Goal: Use online tool/utility: Utilize a website feature to perform a specific function

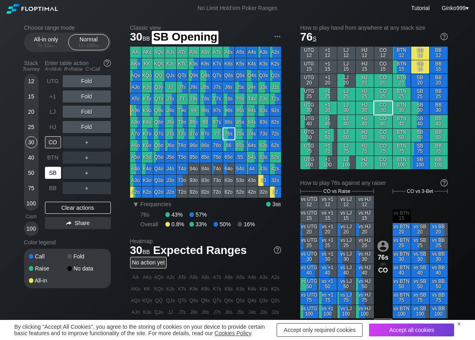
click at [55, 171] on div "SB" at bounding box center [53, 173] width 16 height 12
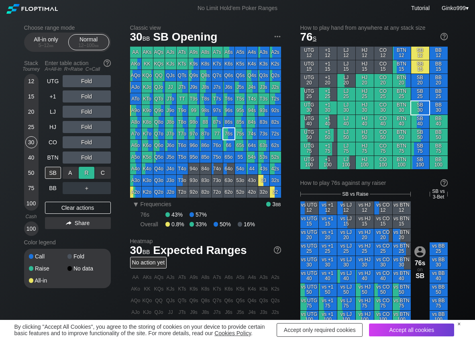
click at [92, 175] on div "R ✕" at bounding box center [87, 173] width 16 height 12
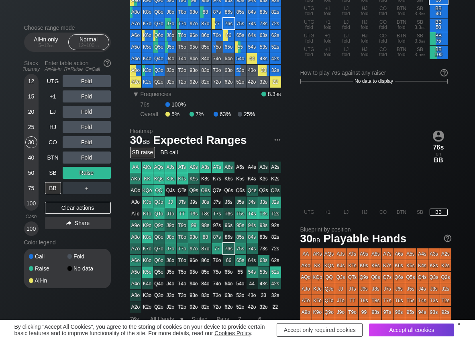
scroll to position [80, 0]
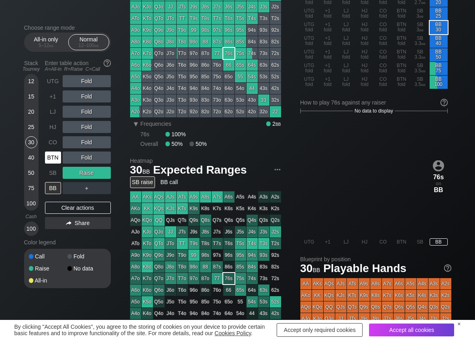
click at [47, 159] on div "BTN" at bounding box center [53, 157] width 16 height 12
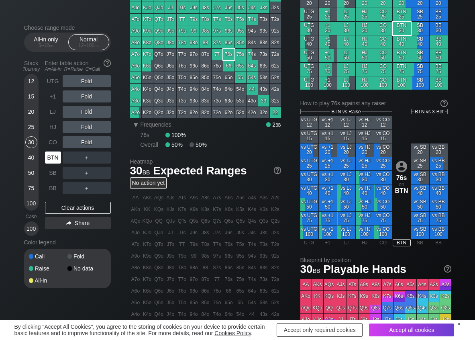
scroll to position [40, 0]
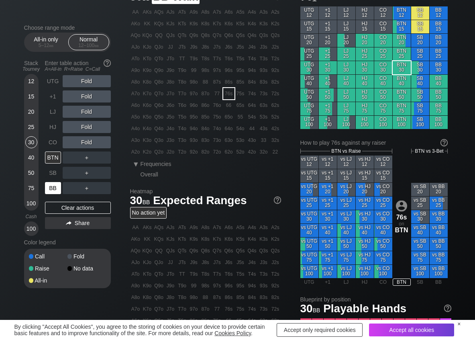
click at [50, 191] on div "BB" at bounding box center [53, 188] width 16 height 12
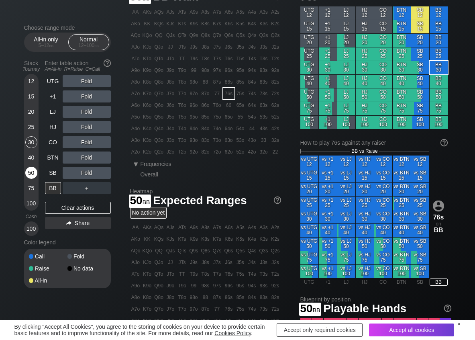
click at [27, 172] on div "50" at bounding box center [31, 173] width 12 height 12
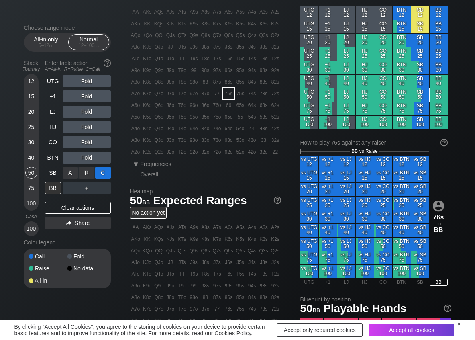
click at [101, 174] on div "C ✕" at bounding box center [103, 173] width 16 height 12
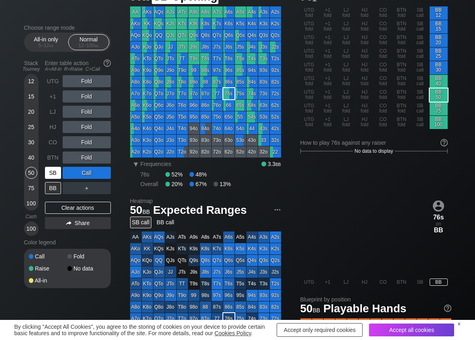
click at [59, 173] on div "SB" at bounding box center [53, 173] width 16 height 12
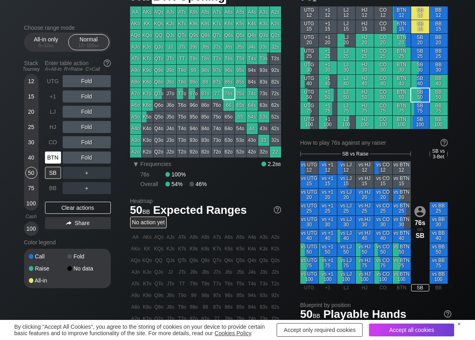
click at [54, 158] on div "BTN" at bounding box center [53, 157] width 16 height 12
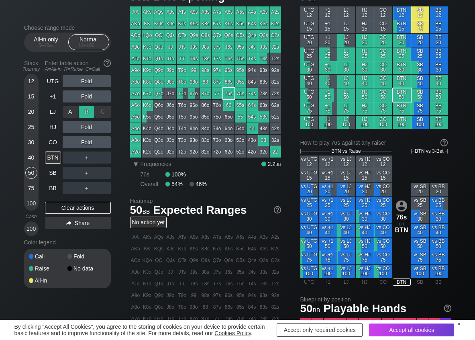
click at [89, 110] on div "R ✕" at bounding box center [87, 112] width 16 height 12
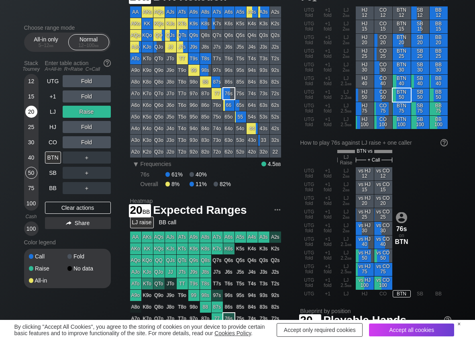
click at [29, 112] on div "20" at bounding box center [31, 112] width 12 height 12
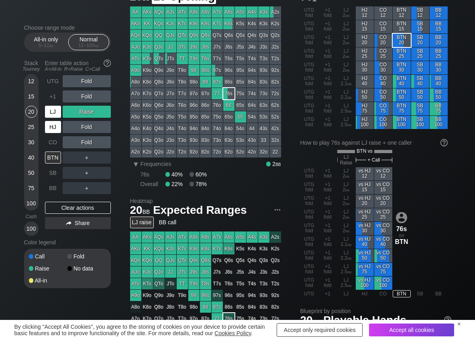
click at [50, 114] on div "LJ" at bounding box center [53, 112] width 16 height 12
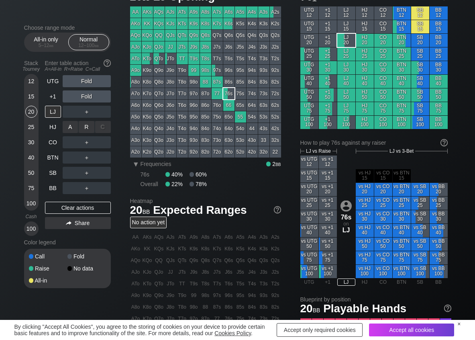
drag, startPoint x: 84, startPoint y: 129, endPoint x: 84, endPoint y: 135, distance: 6.0
click at [85, 130] on div "R ✕" at bounding box center [87, 127] width 16 height 12
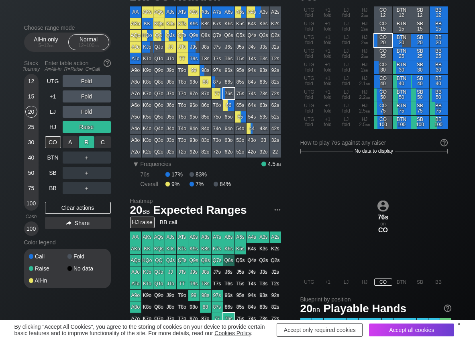
click at [83, 145] on div "R ✕" at bounding box center [87, 142] width 16 height 12
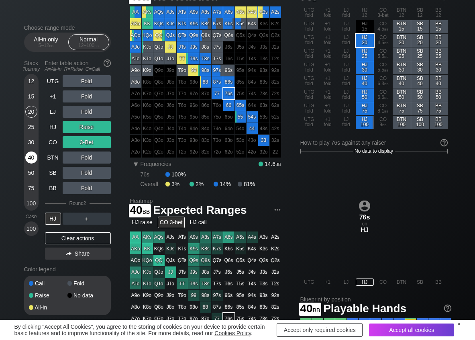
click at [35, 157] on div "40" at bounding box center [31, 157] width 12 height 12
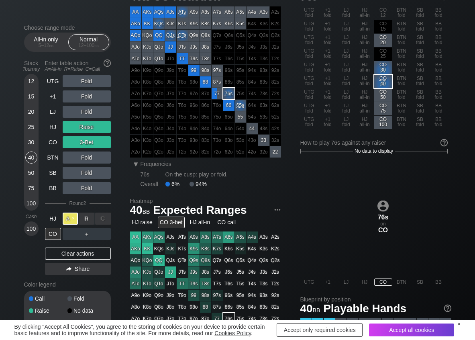
click at [75, 217] on div "A ✕" at bounding box center [71, 218] width 16 height 12
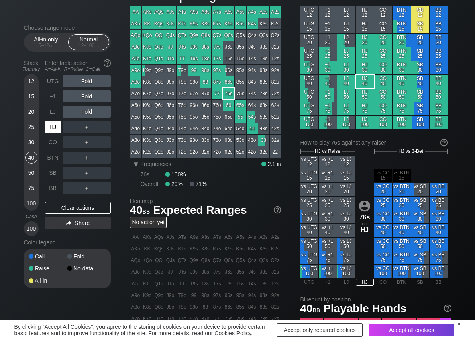
click at [56, 125] on div "HJ" at bounding box center [53, 127] width 16 height 12
click at [85, 114] on div "R ✕" at bounding box center [87, 112] width 16 height 12
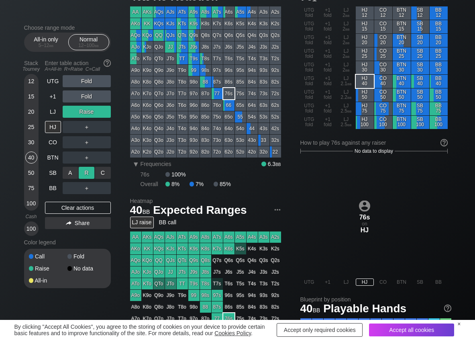
click at [82, 169] on div "R ✕" at bounding box center [87, 173] width 16 height 12
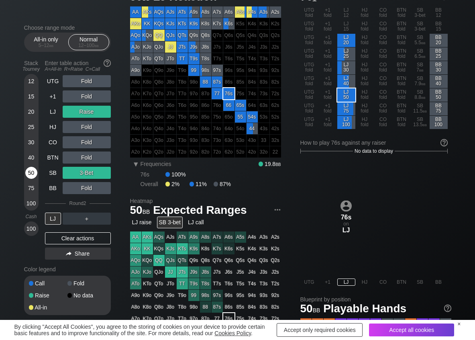
click at [32, 170] on div "50" at bounding box center [31, 173] width 12 height 12
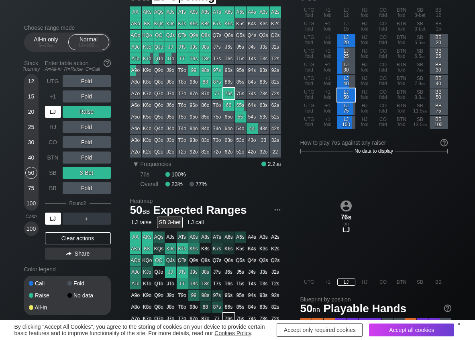
click at [59, 113] on div "LJ" at bounding box center [53, 112] width 16 height 12
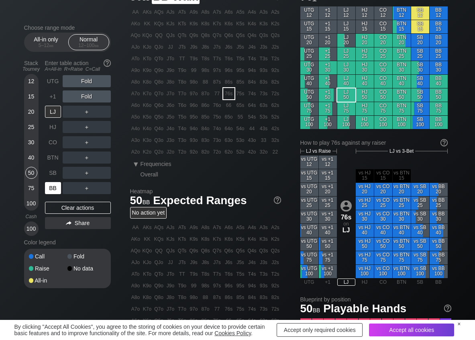
click at [57, 187] on div "BB" at bounding box center [53, 188] width 16 height 12
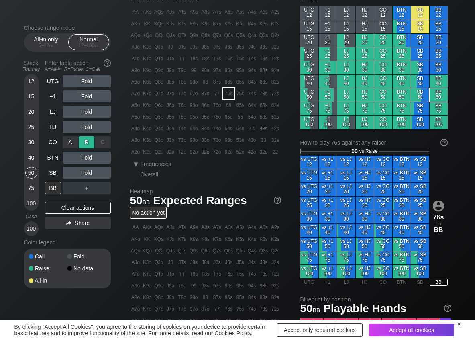
click at [92, 138] on div "R ✕" at bounding box center [87, 142] width 16 height 12
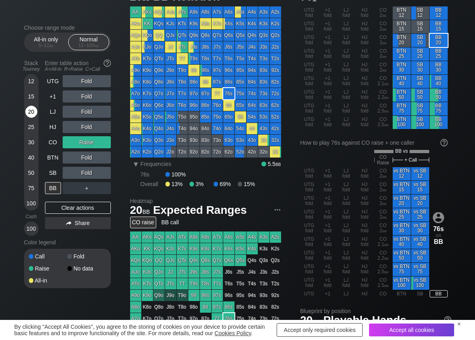
click at [31, 108] on div "20" at bounding box center [31, 112] width 12 height 12
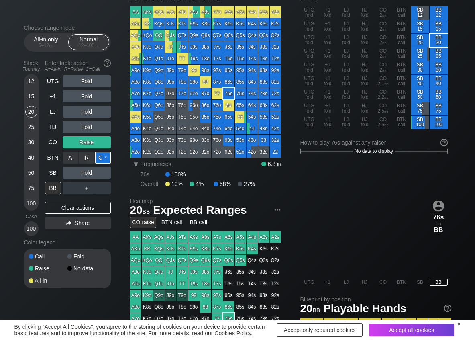
click at [100, 161] on div "C ✕" at bounding box center [103, 157] width 16 height 12
click at [104, 176] on div "C ✕" at bounding box center [103, 173] width 16 height 12
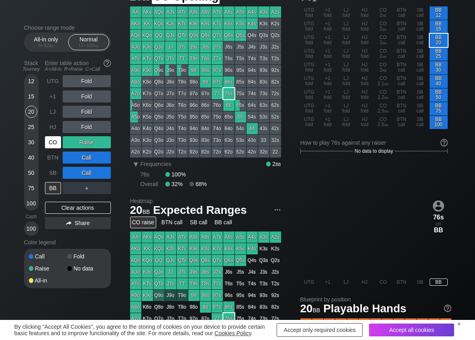
click at [47, 143] on div "CO" at bounding box center [53, 142] width 16 height 12
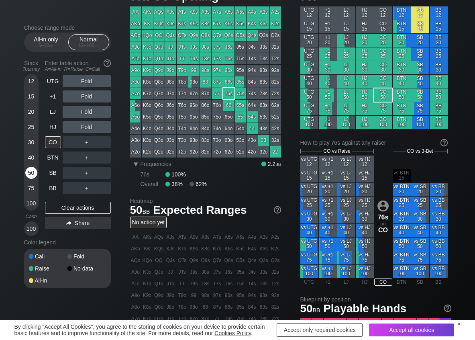
click at [30, 171] on div "50" at bounding box center [31, 173] width 12 height 12
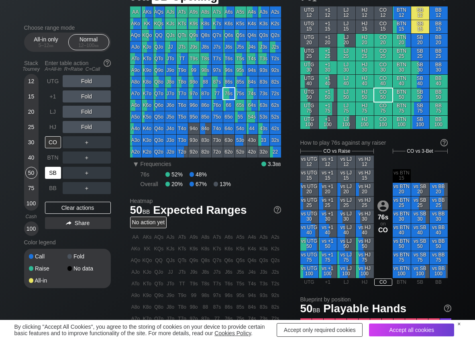
click at [49, 172] on div "SB" at bounding box center [53, 173] width 16 height 12
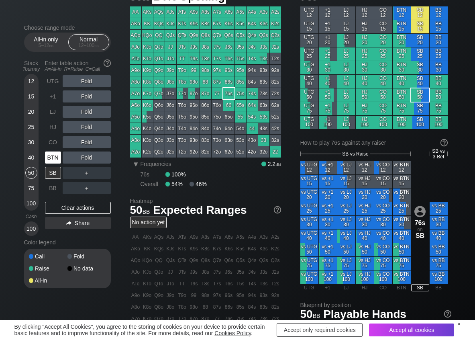
click at [50, 159] on div "BTN" at bounding box center [53, 157] width 16 height 12
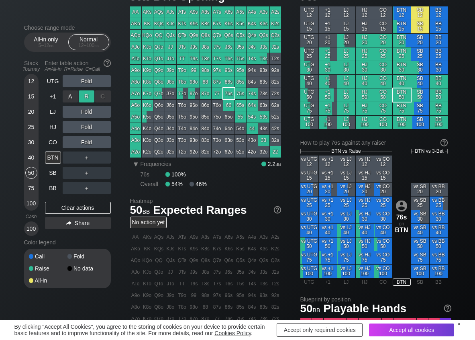
click at [88, 99] on div "R ✕" at bounding box center [87, 96] width 16 height 12
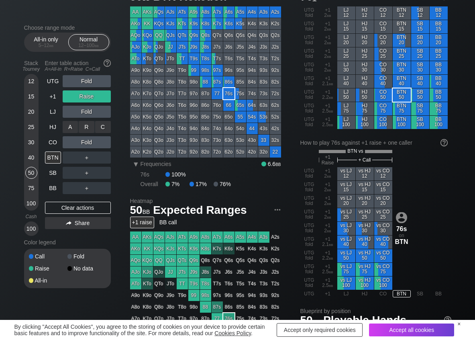
click at [104, 127] on div "C ✕" at bounding box center [103, 127] width 16 height 12
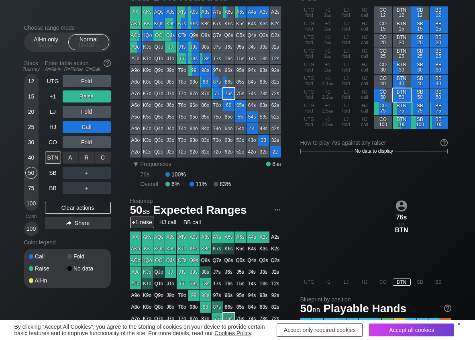
click at [102, 159] on div "C ✕" at bounding box center [103, 157] width 16 height 12
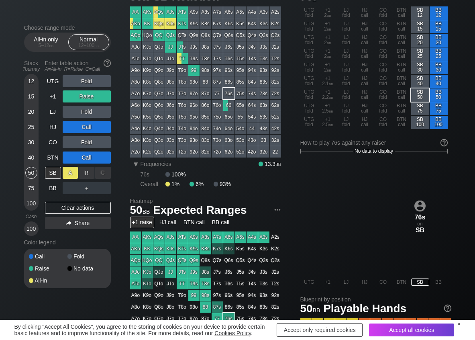
click at [70, 173] on div "A ✕" at bounding box center [71, 173] width 16 height 12
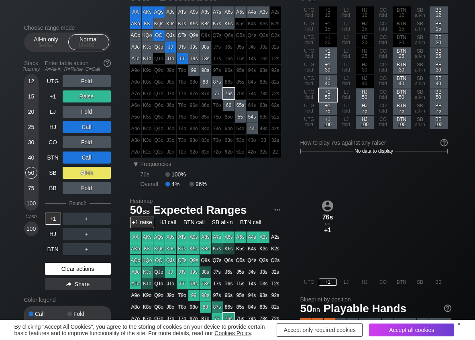
click at [68, 267] on div "Clear actions" at bounding box center [78, 269] width 66 height 12
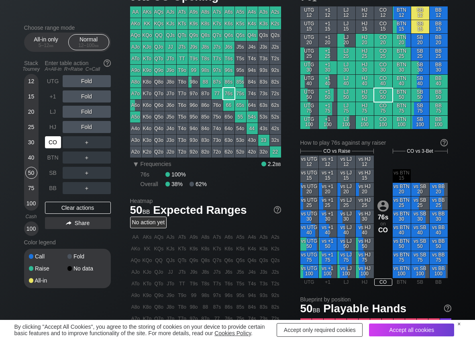
click at [47, 146] on div "CO" at bounding box center [53, 142] width 16 height 12
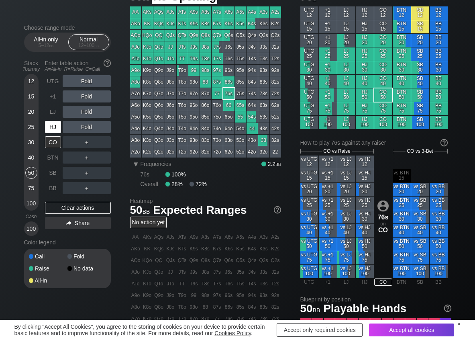
click at [53, 133] on div "HJ" at bounding box center [54, 126] width 18 height 15
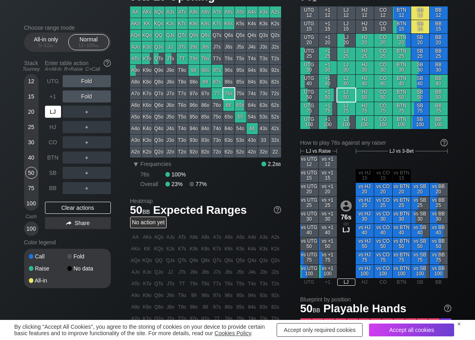
click at [59, 114] on div "LJ" at bounding box center [53, 112] width 16 height 12
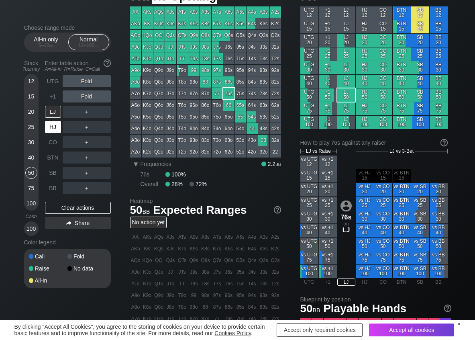
click at [50, 125] on div "HJ" at bounding box center [53, 127] width 16 height 12
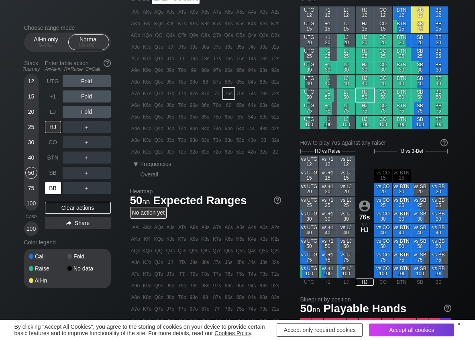
click at [48, 192] on div "BB" at bounding box center [53, 188] width 16 height 12
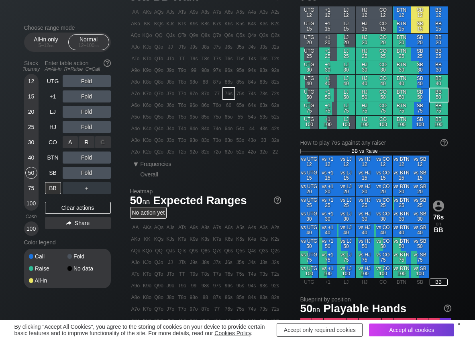
click at [87, 139] on div "R ✕" at bounding box center [87, 142] width 16 height 12
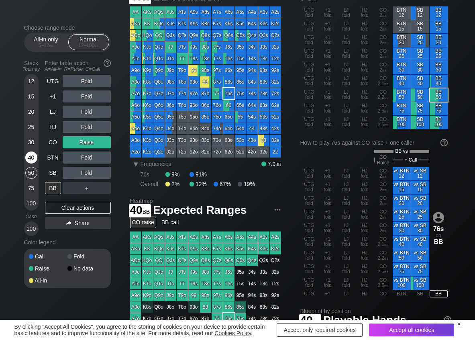
click at [31, 159] on div "40" at bounding box center [31, 157] width 12 height 12
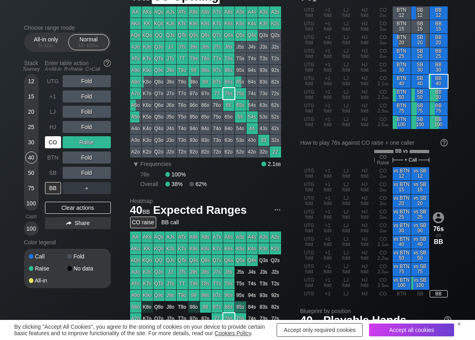
click at [53, 147] on div "CO" at bounding box center [53, 142] width 16 height 12
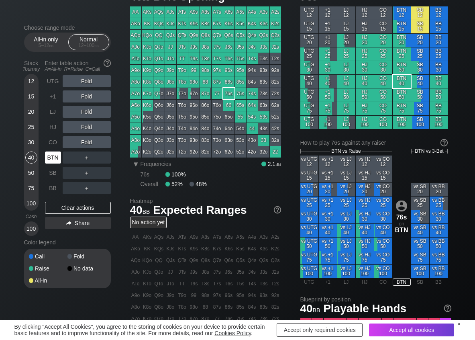
click at [58, 157] on div "BTN" at bounding box center [53, 157] width 16 height 12
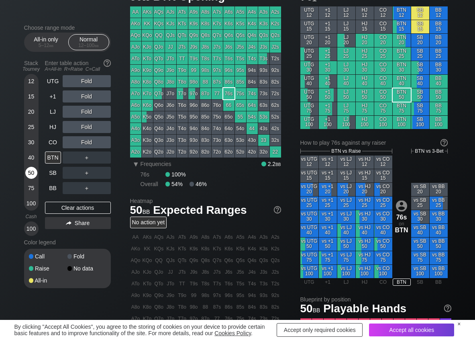
click at [33, 171] on div "50" at bounding box center [31, 173] width 12 height 12
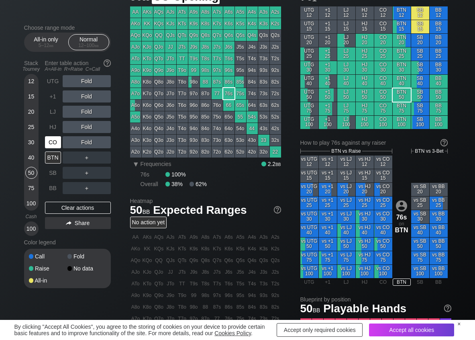
click at [57, 139] on div "CO" at bounding box center [53, 142] width 16 height 12
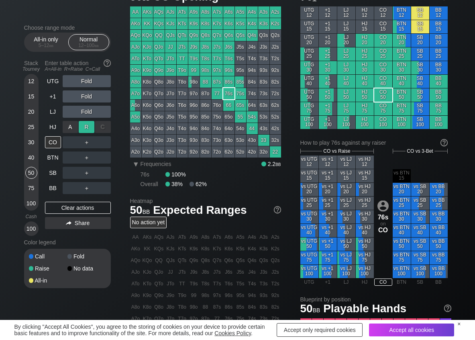
click at [84, 125] on div "R ✕" at bounding box center [87, 127] width 16 height 12
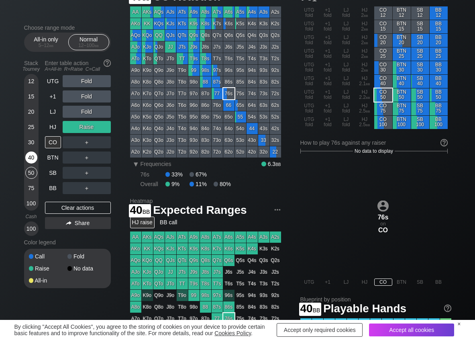
click at [28, 154] on div "40" at bounding box center [31, 157] width 12 height 12
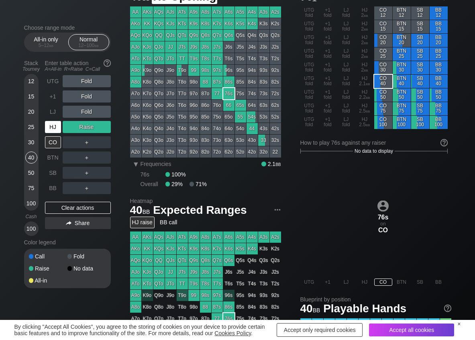
drag, startPoint x: 58, startPoint y: 128, endPoint x: 93, endPoint y: 120, distance: 36.2
click at [58, 128] on div "HJ" at bounding box center [53, 127] width 16 height 12
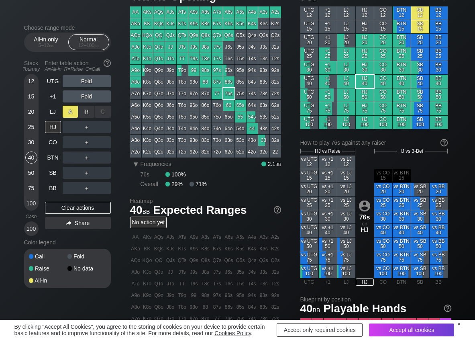
drag, startPoint x: 91, startPoint y: 110, endPoint x: 69, endPoint y: 112, distance: 21.8
click at [89, 110] on div "R ✕" at bounding box center [87, 112] width 16 height 12
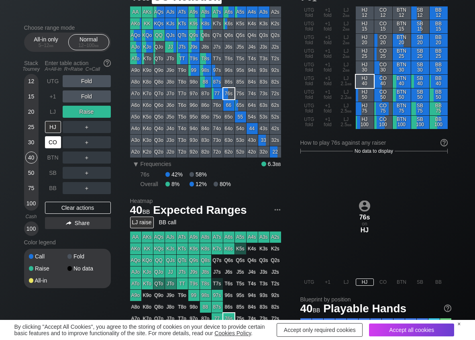
click at [50, 142] on div "CO" at bounding box center [53, 142] width 16 height 12
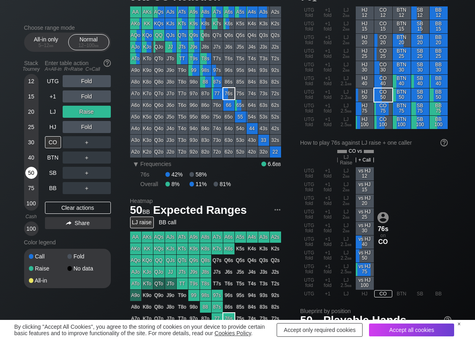
click at [28, 171] on div "50" at bounding box center [31, 173] width 12 height 12
click at [98, 141] on div "C ✕" at bounding box center [103, 142] width 16 height 12
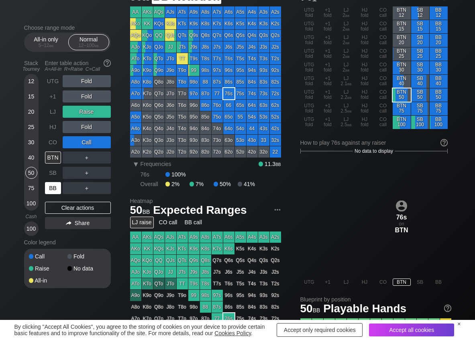
click at [55, 192] on div "BB" at bounding box center [53, 188] width 16 height 12
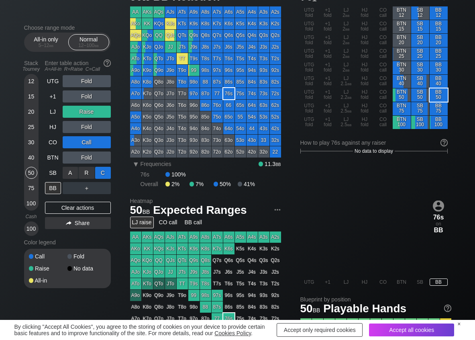
click at [98, 171] on div "C ✕" at bounding box center [103, 173] width 16 height 12
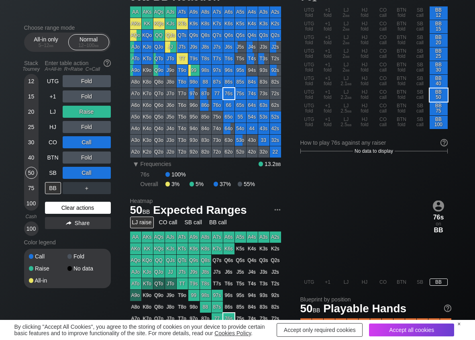
click at [49, 206] on div "Clear actions" at bounding box center [78, 208] width 66 height 12
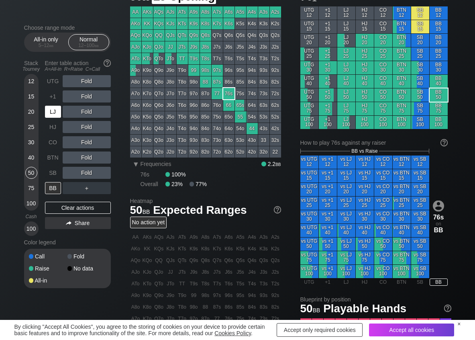
click at [53, 114] on div "LJ" at bounding box center [53, 112] width 16 height 12
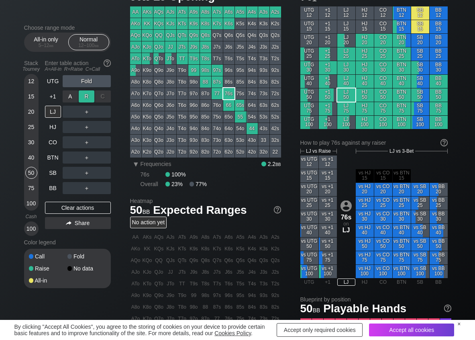
click at [86, 99] on div "R ✕" at bounding box center [87, 96] width 16 height 12
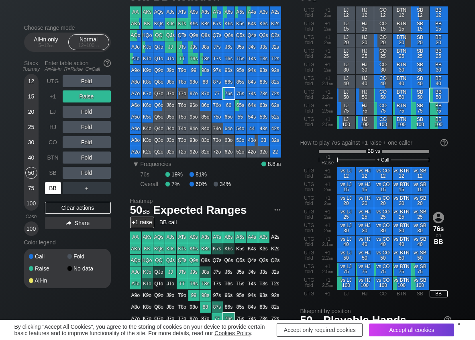
click at [49, 188] on div "BB" at bounding box center [53, 188] width 16 height 12
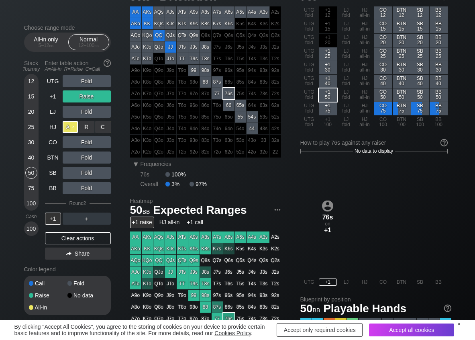
click at [68, 128] on div "A ✕" at bounding box center [71, 127] width 16 height 12
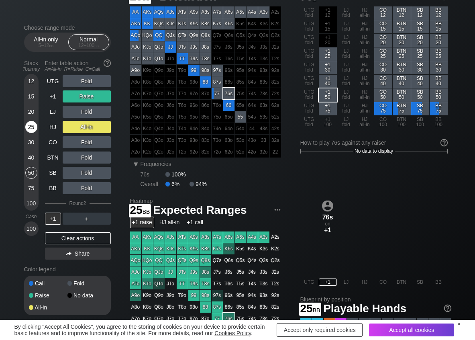
click at [32, 127] on div "25" at bounding box center [31, 127] width 12 height 12
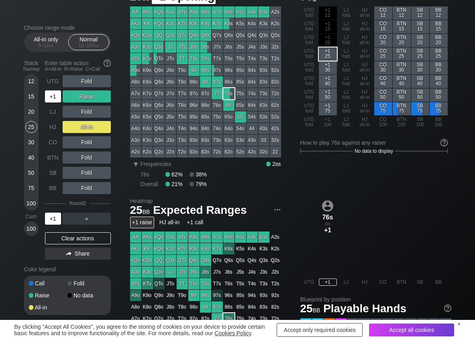
click at [49, 94] on div "+1" at bounding box center [53, 96] width 16 height 12
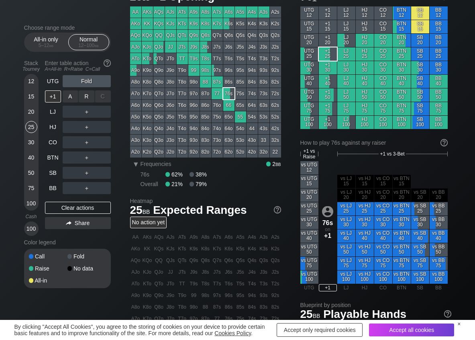
drag, startPoint x: 88, startPoint y: 96, endPoint x: 75, endPoint y: 107, distance: 17.4
click at [88, 96] on div "R ✕" at bounding box center [87, 96] width 16 height 12
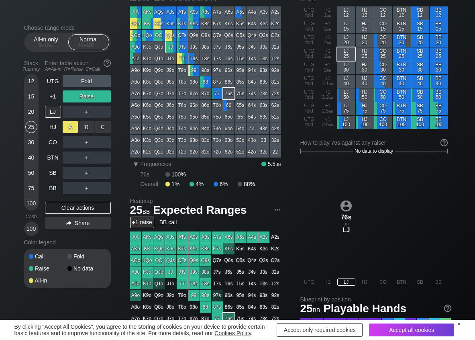
click at [64, 128] on div "A ✕" at bounding box center [71, 127] width 16 height 12
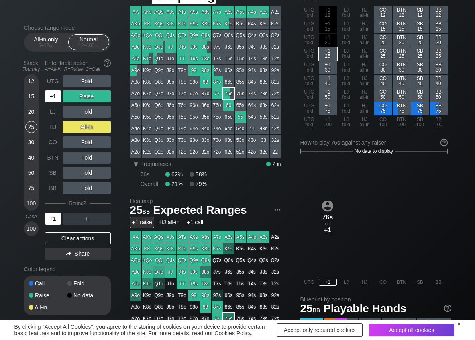
click at [55, 96] on div "+1" at bounding box center [53, 96] width 16 height 12
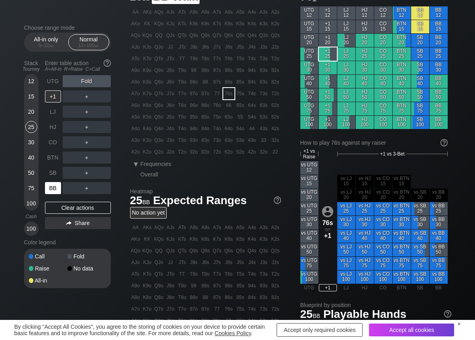
click at [54, 186] on div "BB" at bounding box center [53, 188] width 16 height 12
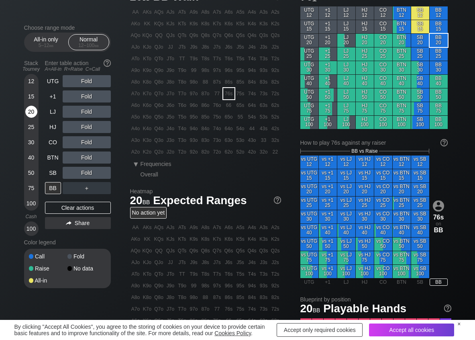
click at [29, 114] on div "20" at bounding box center [31, 112] width 12 height 12
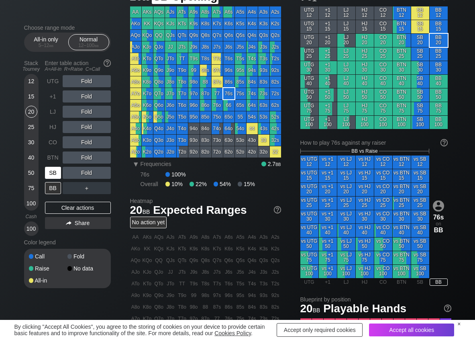
click at [51, 172] on div "SB" at bounding box center [53, 173] width 16 height 12
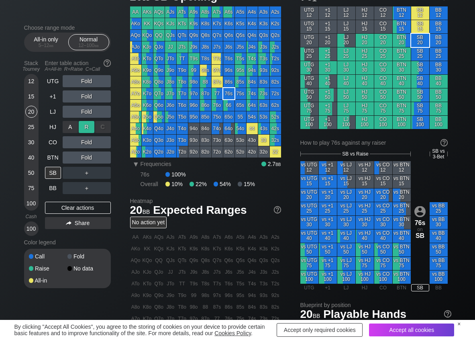
click at [88, 129] on div "R ✕" at bounding box center [87, 127] width 16 height 12
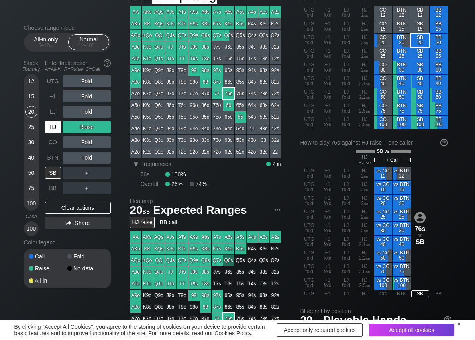
click at [51, 130] on div "HJ" at bounding box center [53, 127] width 16 height 12
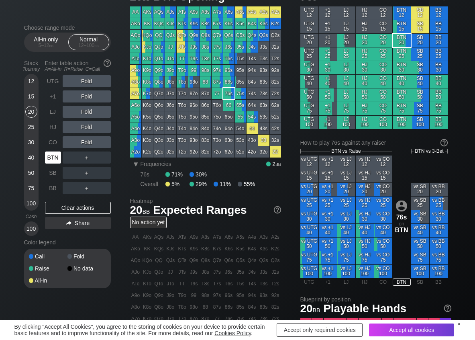
click at [54, 159] on div "BTN" at bounding box center [53, 157] width 16 height 12
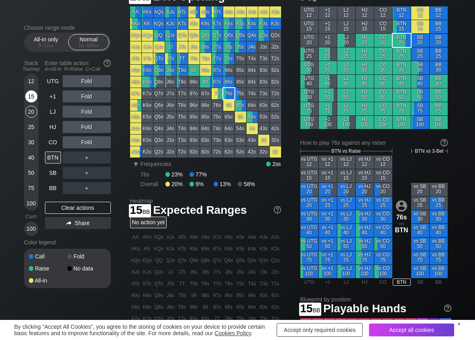
click at [35, 95] on div "15" at bounding box center [31, 96] width 12 height 12
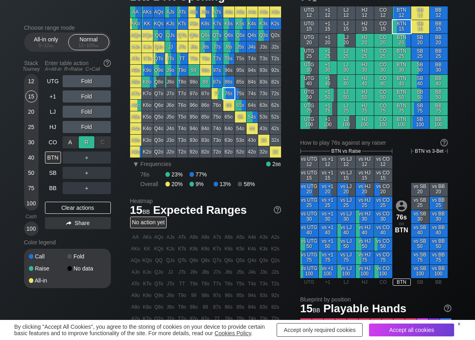
click at [83, 141] on div "R ✕" at bounding box center [87, 142] width 16 height 12
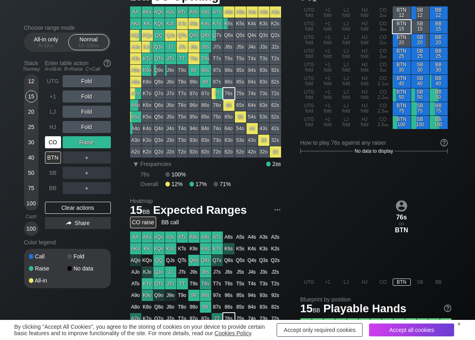
click at [57, 143] on div "CO" at bounding box center [53, 142] width 16 height 12
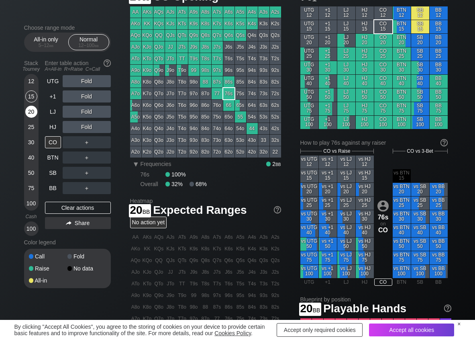
click at [29, 111] on div "20" at bounding box center [31, 112] width 12 height 12
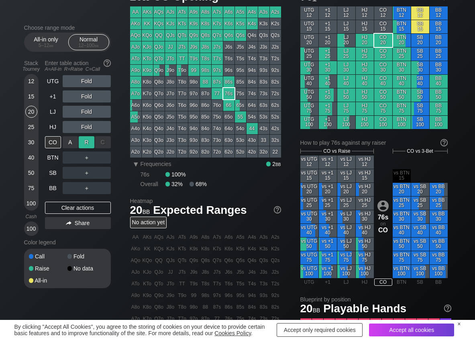
click at [85, 146] on div "R ✕" at bounding box center [87, 142] width 16 height 12
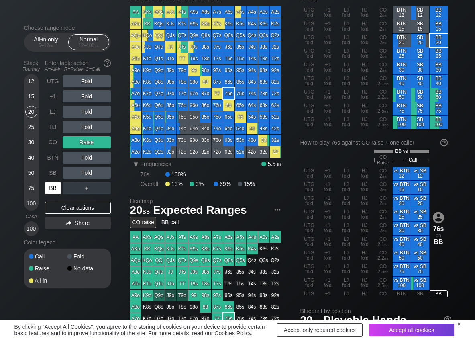
click at [50, 187] on div "BB" at bounding box center [53, 188] width 16 height 12
click at [86, 172] on div "R ✕" at bounding box center [87, 173] width 16 height 12
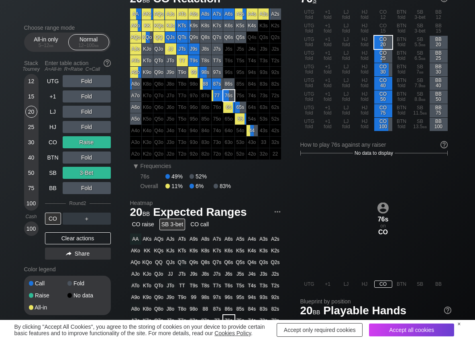
scroll to position [40, 0]
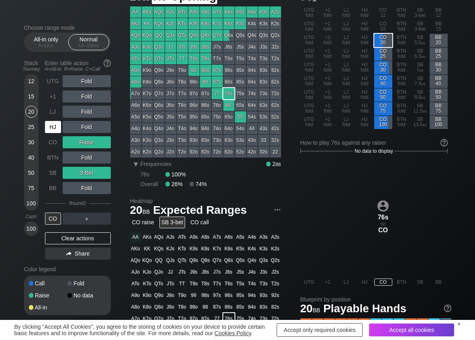
click at [50, 128] on div "HJ" at bounding box center [53, 127] width 16 height 12
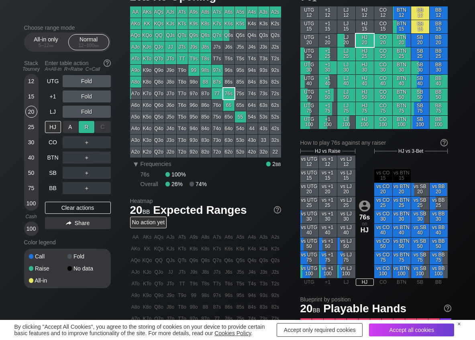
click at [83, 129] on div "R ✕" at bounding box center [87, 127] width 16 height 12
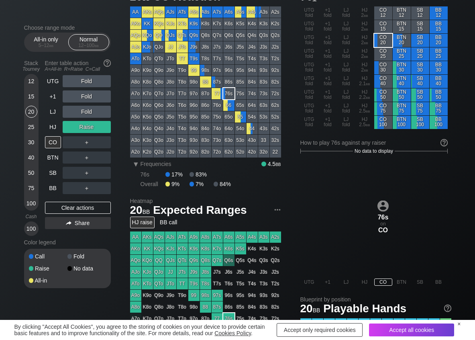
click at [48, 195] on div "UTG Fold +1 Fold LJ Fold HJ Raise CO ＋ BTN ＋ SB ＋ BB ＋ Clear actions Share" at bounding box center [78, 155] width 66 height 161
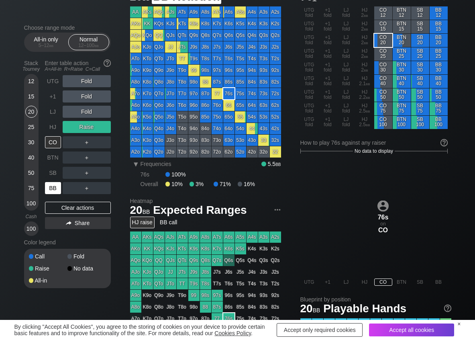
click at [48, 192] on div "BB" at bounding box center [53, 188] width 16 height 12
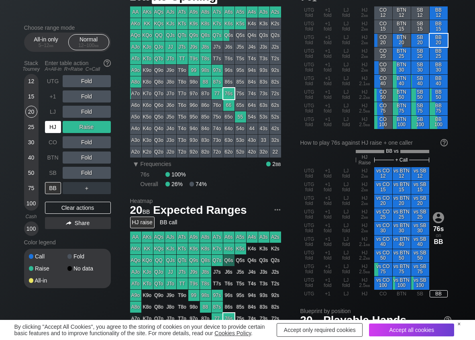
click at [54, 131] on div "HJ" at bounding box center [53, 127] width 16 height 12
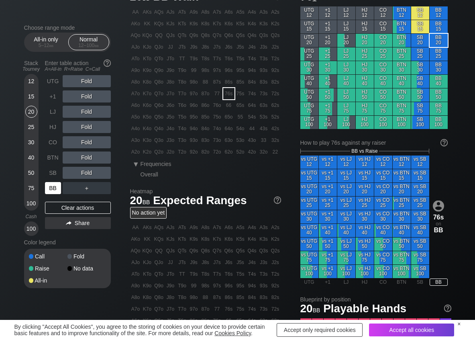
click at [57, 187] on div "BB" at bounding box center [53, 188] width 16 height 12
click at [84, 100] on div "R ✕" at bounding box center [87, 96] width 16 height 12
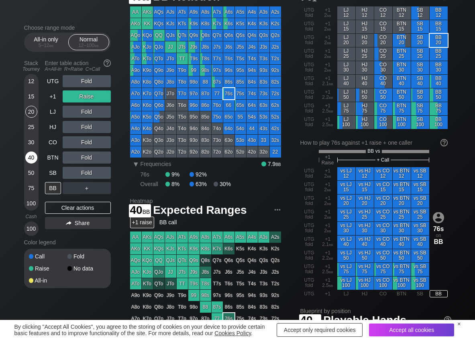
click at [29, 157] on div "40" at bounding box center [31, 157] width 12 height 12
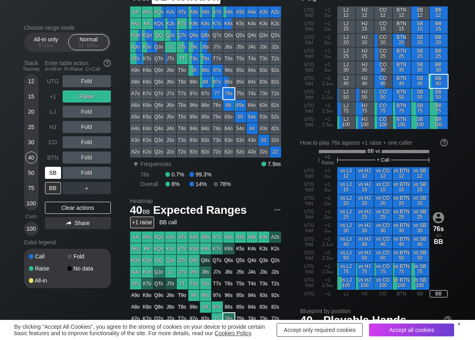
click at [49, 170] on div "SB" at bounding box center [53, 173] width 16 height 12
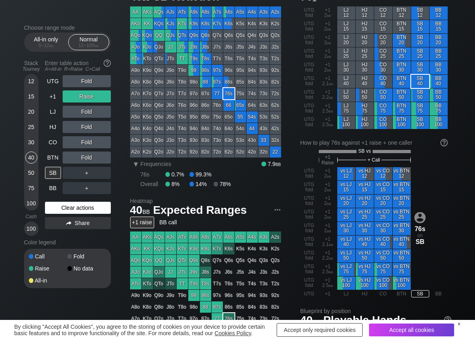
click at [58, 212] on div "Clear actions" at bounding box center [78, 208] width 66 height 12
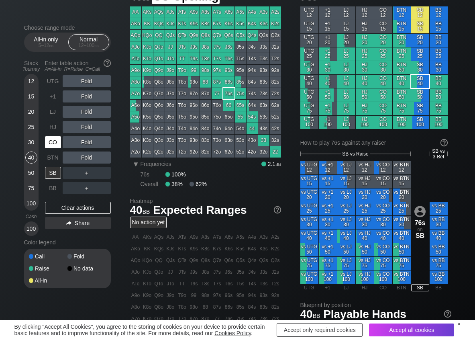
click at [49, 142] on div "CO" at bounding box center [53, 142] width 16 height 12
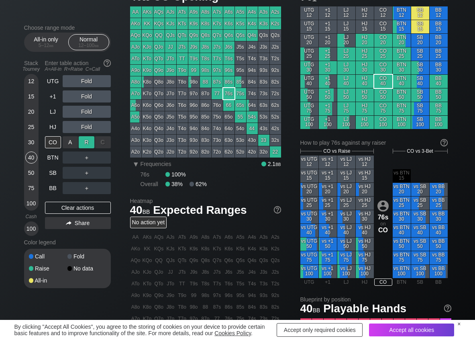
click at [87, 141] on div "R ✕" at bounding box center [87, 142] width 16 height 12
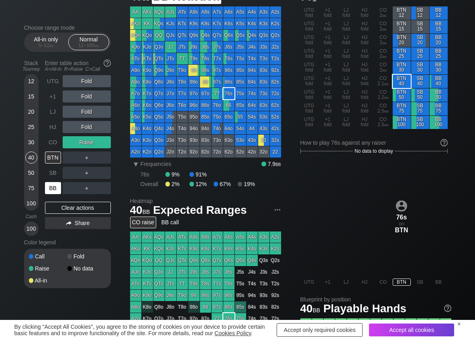
click at [53, 190] on div "BB" at bounding box center [53, 188] width 16 height 12
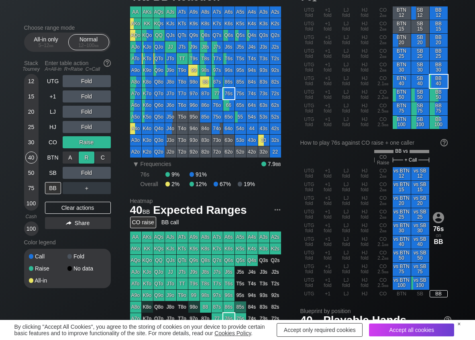
click at [87, 157] on div "R ✕" at bounding box center [87, 157] width 16 height 12
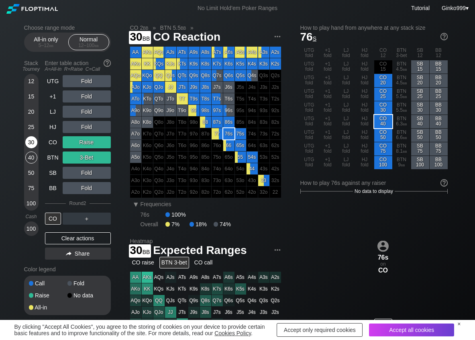
click at [33, 143] on div "30" at bounding box center [31, 142] width 12 height 12
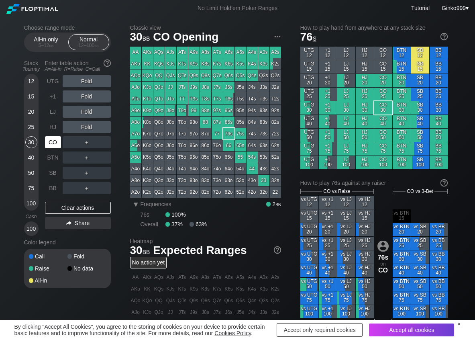
click at [54, 140] on div "CO" at bounding box center [53, 142] width 16 height 12
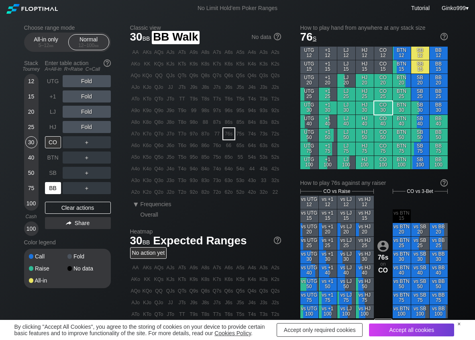
click at [51, 185] on div "BB" at bounding box center [53, 188] width 16 height 12
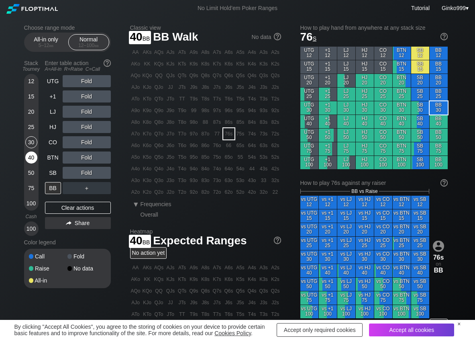
click at [32, 157] on div "40" at bounding box center [31, 157] width 12 height 12
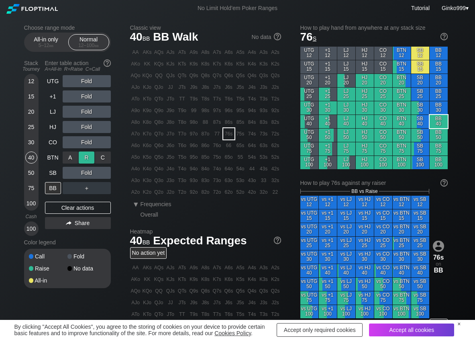
click at [90, 157] on div "R ✕" at bounding box center [87, 157] width 16 height 12
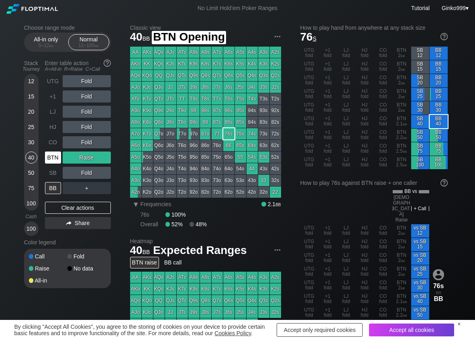
click at [55, 159] on div "BTN" at bounding box center [53, 157] width 16 height 12
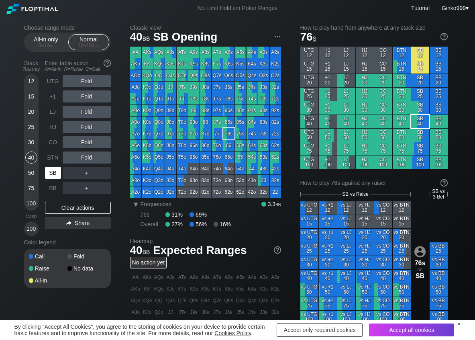
click at [52, 170] on div "SB" at bounding box center [53, 173] width 16 height 12
click at [86, 156] on div "R ✕" at bounding box center [87, 157] width 16 height 12
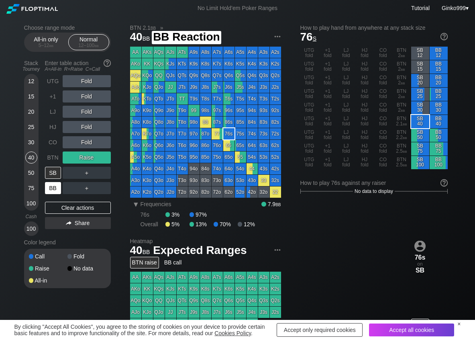
click at [56, 188] on div "BB" at bounding box center [53, 188] width 16 height 12
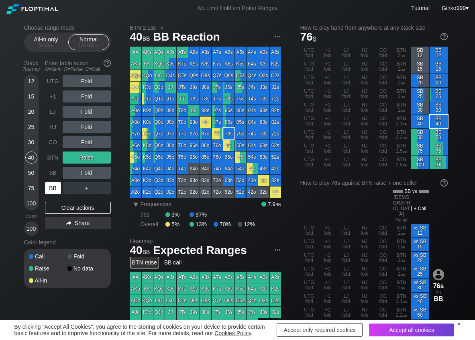
scroll to position [40, 0]
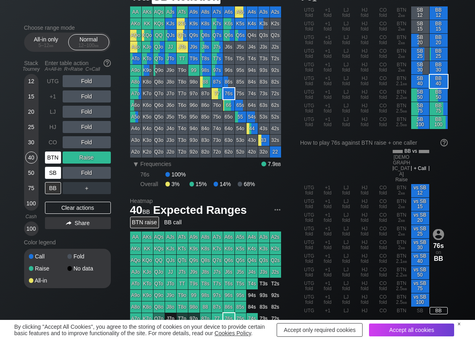
click at [56, 162] on div "BTN" at bounding box center [53, 157] width 16 height 12
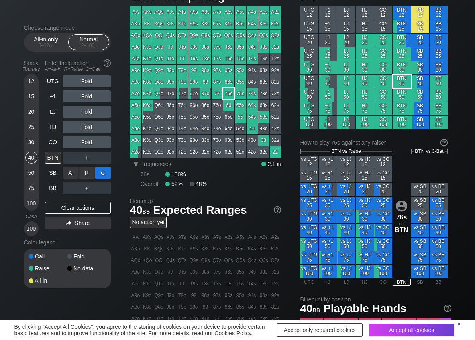
click at [100, 176] on div "C ✕" at bounding box center [103, 173] width 16 height 12
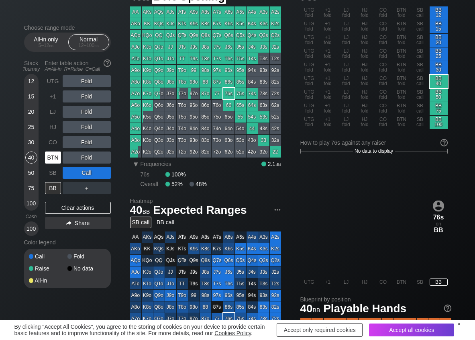
drag, startPoint x: 56, startPoint y: 160, endPoint x: 51, endPoint y: 154, distance: 7.9
click at [55, 159] on div "BTN" at bounding box center [53, 157] width 16 height 12
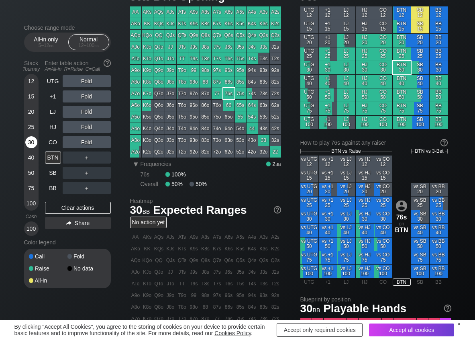
click at [34, 140] on div "30" at bounding box center [31, 142] width 12 height 12
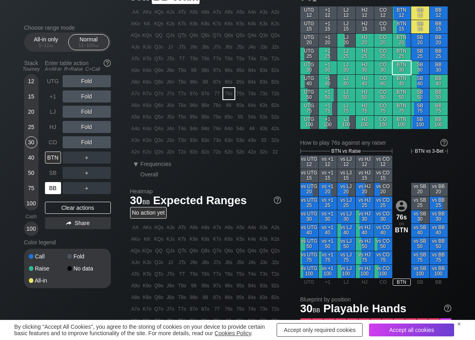
click at [57, 184] on div "BB" at bounding box center [53, 188] width 16 height 12
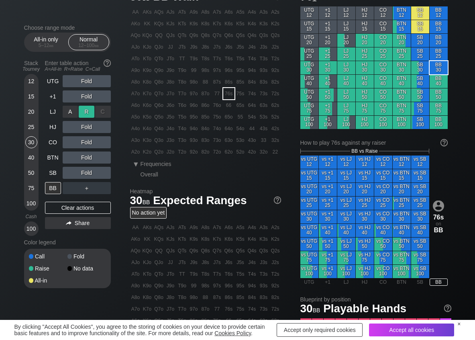
click at [88, 111] on div "R ✕" at bounding box center [87, 112] width 16 height 12
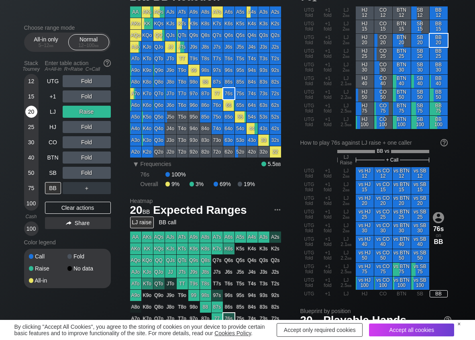
click at [33, 113] on div "20" at bounding box center [31, 112] width 12 height 12
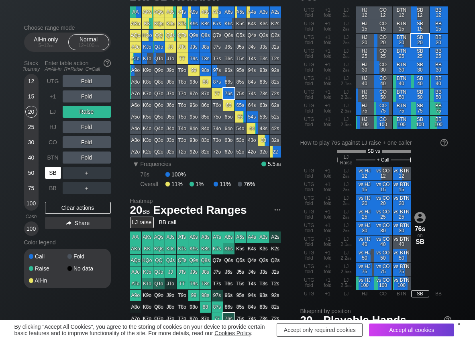
click at [52, 174] on div "SB" at bounding box center [53, 173] width 16 height 12
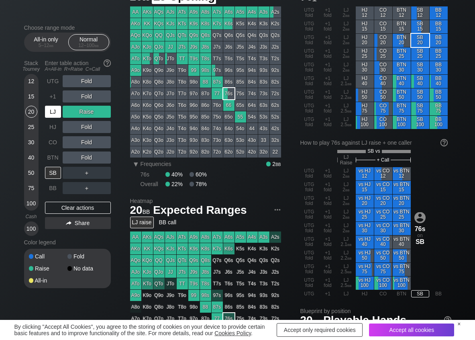
click at [49, 114] on div "LJ" at bounding box center [53, 112] width 16 height 12
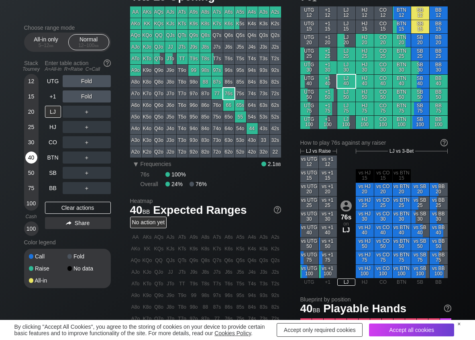
click at [33, 161] on div "40" at bounding box center [31, 157] width 12 height 12
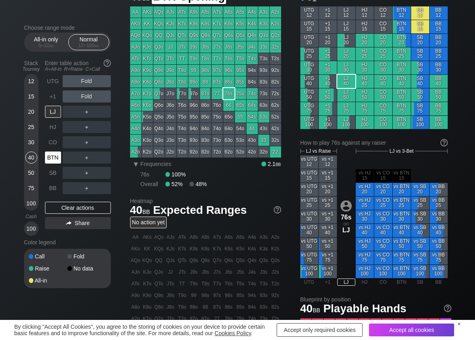
click at [56, 160] on div "BTN" at bounding box center [53, 157] width 16 height 12
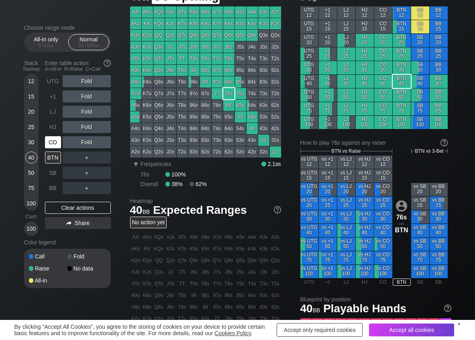
click at [57, 142] on div "CO" at bounding box center [53, 142] width 16 height 12
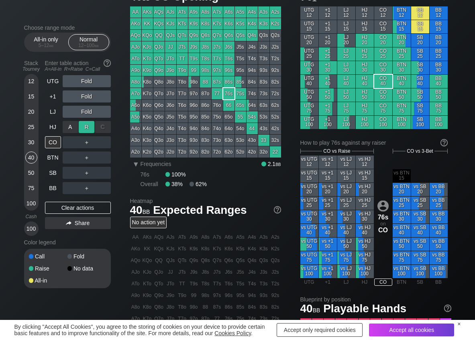
click at [85, 129] on div "R ✕" at bounding box center [87, 127] width 16 height 12
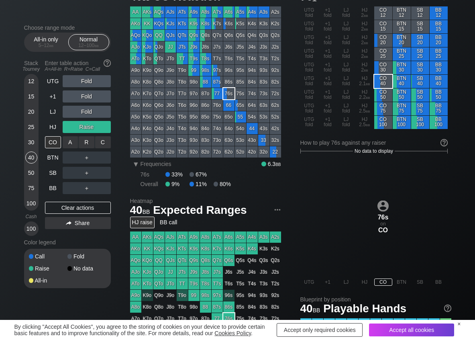
click at [86, 136] on div "A ✕ R ✕ C ✕ ＋" at bounding box center [87, 142] width 48 height 18
click at [86, 140] on div "R ✕" at bounding box center [87, 142] width 16 height 12
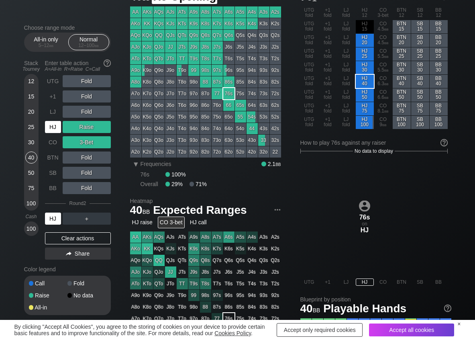
click at [58, 127] on div "HJ" at bounding box center [53, 127] width 16 height 12
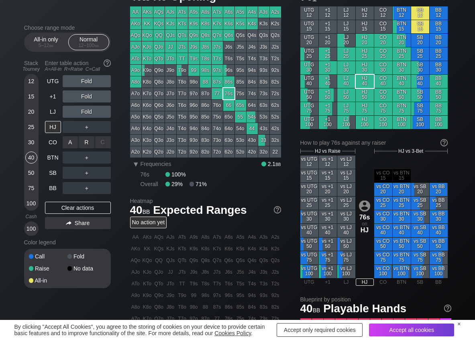
click at [90, 145] on div "R ✕" at bounding box center [87, 142] width 16 height 12
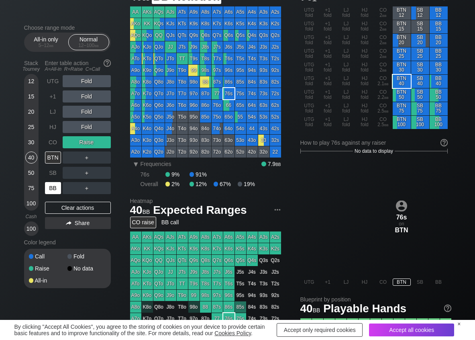
click at [58, 187] on div "BB" at bounding box center [53, 188] width 16 height 12
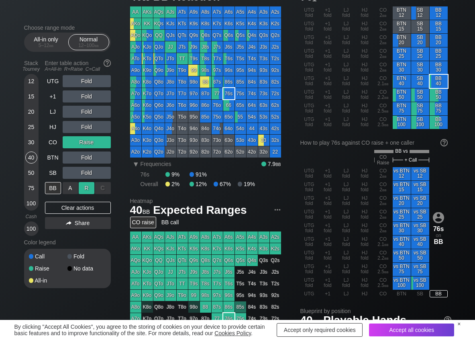
click at [87, 186] on div "R ✕" at bounding box center [87, 188] width 16 height 12
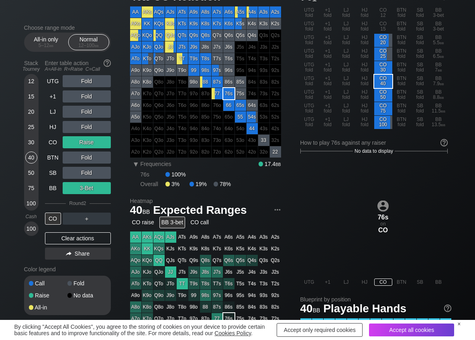
click at [37, 80] on div "12 15 20 25 30 40 50 75 100" at bounding box center [31, 142] width 14 height 137
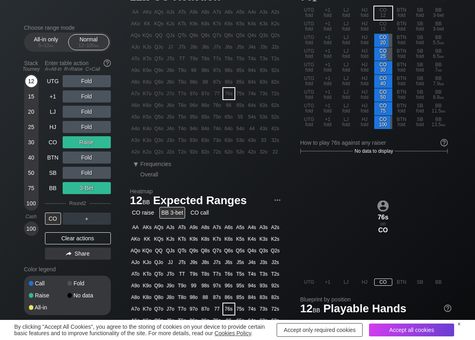
click at [37, 80] on div "12" at bounding box center [31, 81] width 12 height 12
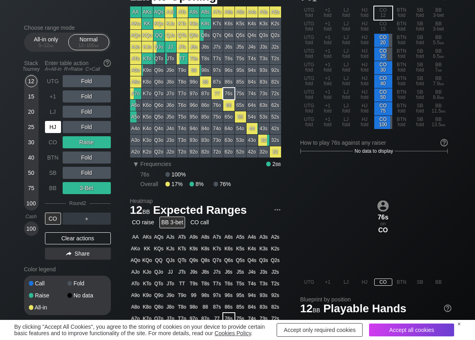
click at [58, 128] on div "HJ" at bounding box center [53, 127] width 16 height 12
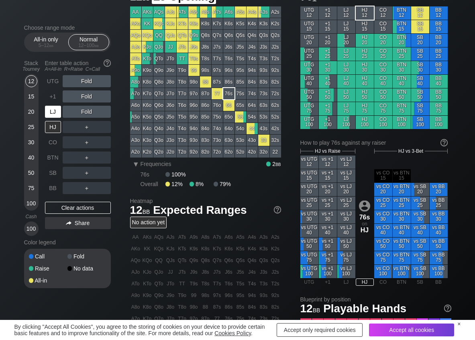
click at [57, 112] on div "LJ" at bounding box center [53, 112] width 16 height 12
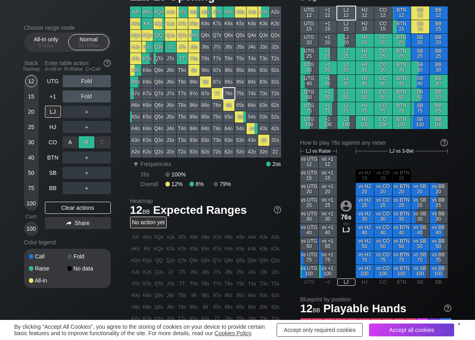
click at [80, 144] on div "R ✕" at bounding box center [87, 142] width 16 height 12
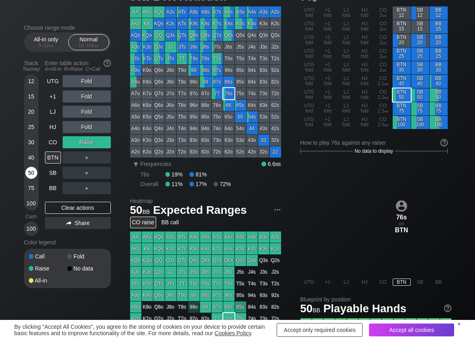
click at [29, 177] on div "50" at bounding box center [31, 173] width 12 height 12
click at [86, 158] on div "R ✕" at bounding box center [87, 157] width 16 height 12
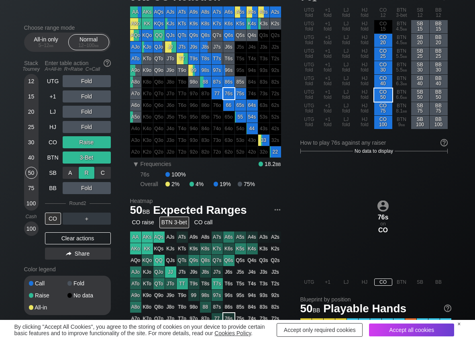
click at [90, 171] on div "R ✕" at bounding box center [87, 173] width 16 height 12
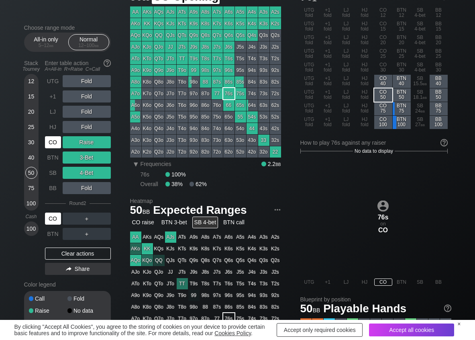
click at [53, 139] on div "CO" at bounding box center [53, 142] width 16 height 12
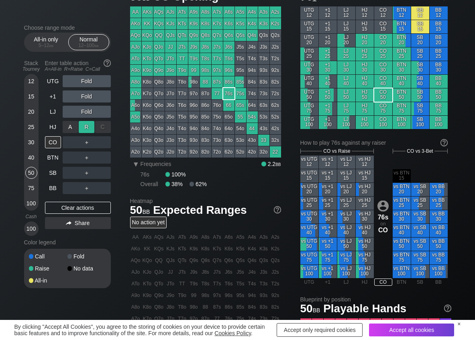
click at [86, 125] on div "R ✕" at bounding box center [87, 127] width 16 height 12
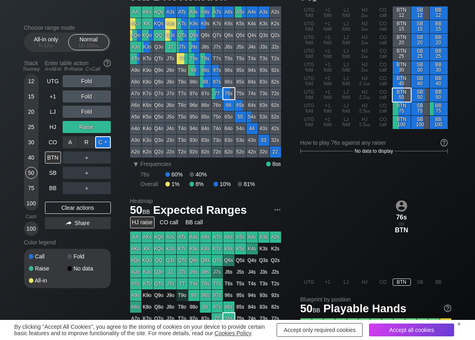
click at [101, 142] on div "C ✕" at bounding box center [103, 142] width 16 height 12
click at [72, 175] on div "A ✕" at bounding box center [71, 173] width 16 height 12
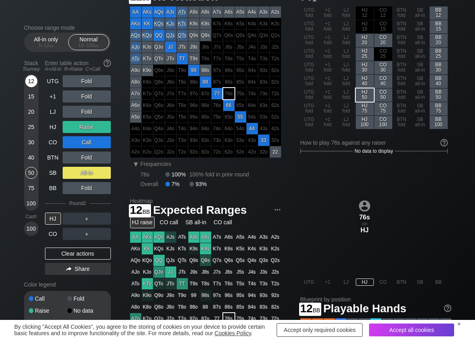
click at [35, 86] on div "12" at bounding box center [31, 81] width 12 height 12
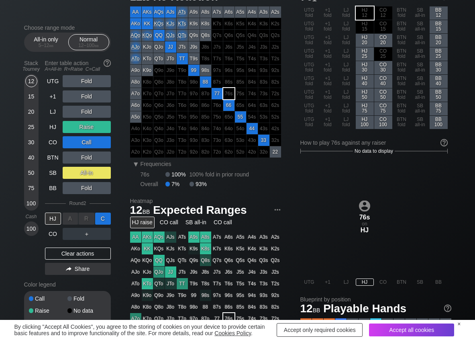
click at [102, 218] on div "C ✕" at bounding box center [103, 218] width 16 height 12
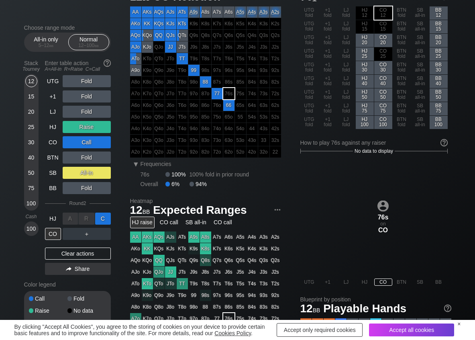
click at [102, 218] on div "C ✕" at bounding box center [103, 218] width 16 height 12
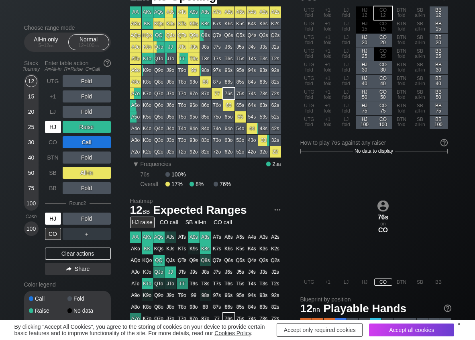
drag, startPoint x: 48, startPoint y: 130, endPoint x: 54, endPoint y: 124, distance: 7.9
click at [52, 126] on div "HJ" at bounding box center [53, 127] width 16 height 12
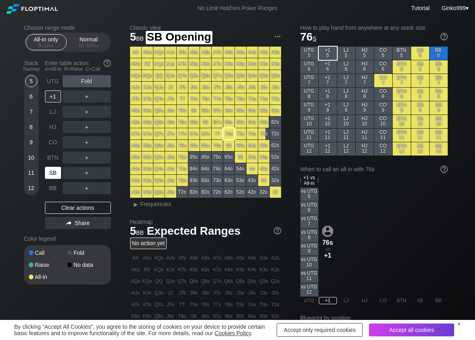
scroll to position [40, 0]
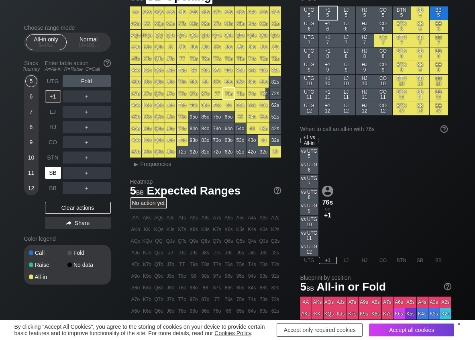
click at [59, 174] on div "SB" at bounding box center [53, 173] width 16 height 12
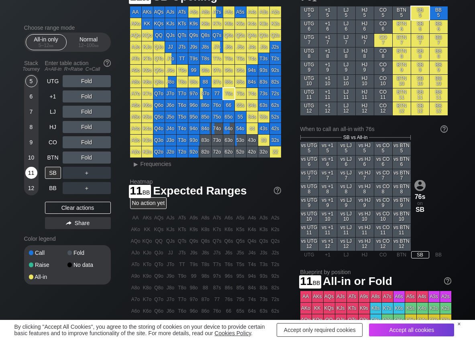
click at [35, 174] on div "11" at bounding box center [31, 173] width 12 height 12
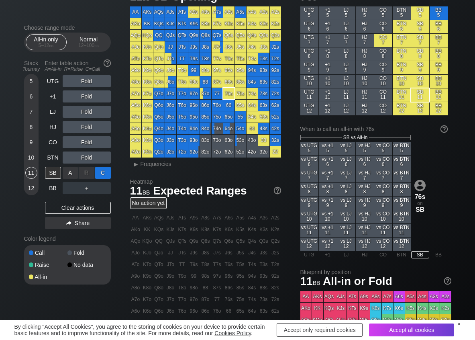
click at [100, 169] on div "C ✕" at bounding box center [103, 173] width 16 height 12
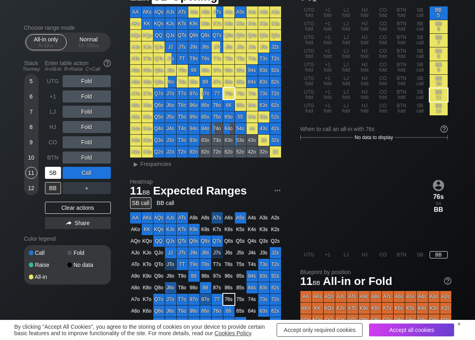
click at [57, 179] on div "SB" at bounding box center [54, 172] width 18 height 15
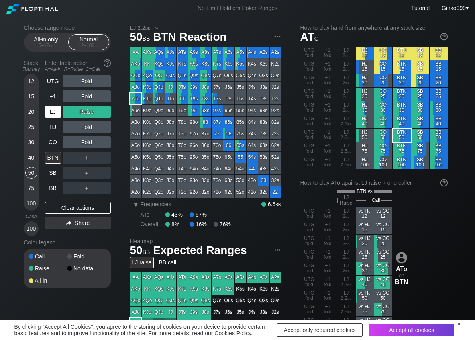
click at [53, 110] on div "LJ" at bounding box center [53, 112] width 16 height 12
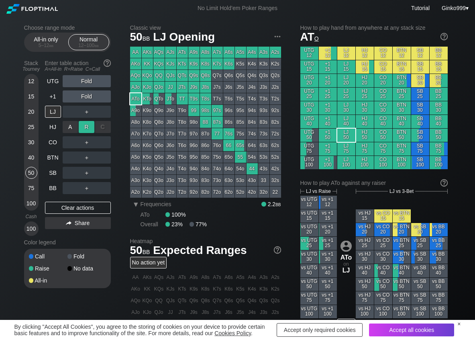
click at [79, 128] on div "R ✕" at bounding box center [87, 127] width 16 height 12
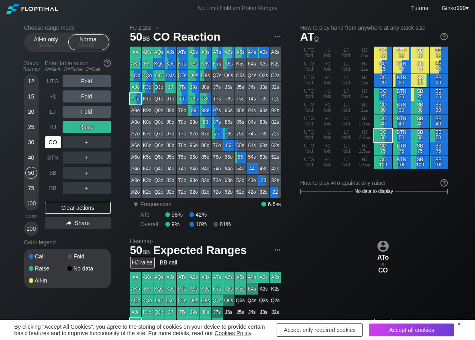
click at [50, 139] on div "CO" at bounding box center [53, 142] width 16 height 12
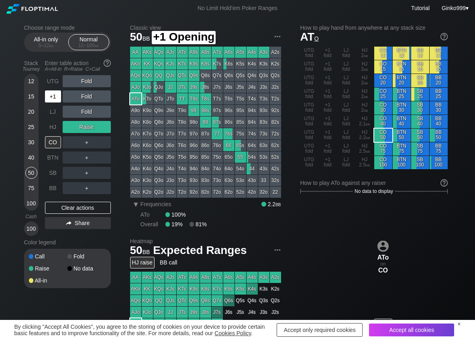
click at [51, 95] on div "+1" at bounding box center [53, 96] width 16 height 12
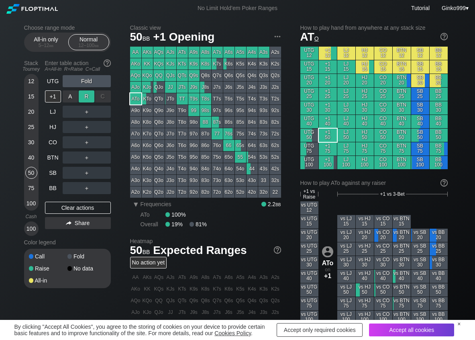
click at [82, 98] on div "R ✕" at bounding box center [87, 96] width 16 height 12
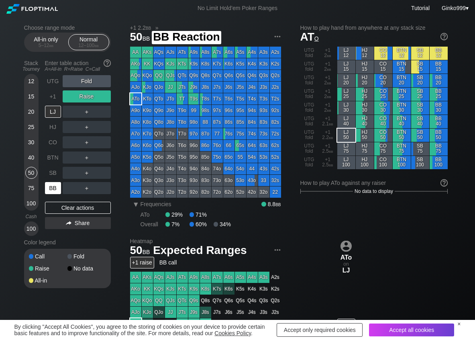
click at [47, 186] on div "BB" at bounding box center [53, 188] width 16 height 12
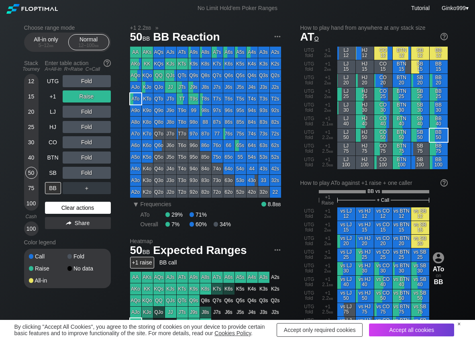
click at [67, 207] on div "Clear actions" at bounding box center [78, 208] width 66 height 12
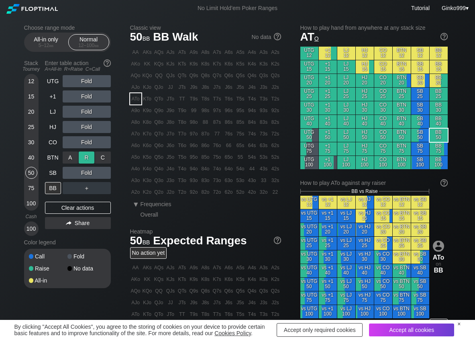
click at [90, 157] on div "R ✕" at bounding box center [87, 157] width 16 height 12
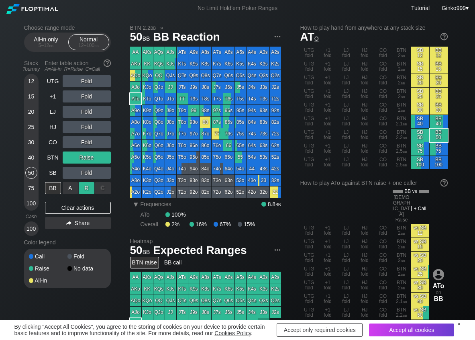
click at [86, 185] on div "R ✕" at bounding box center [87, 188] width 16 height 12
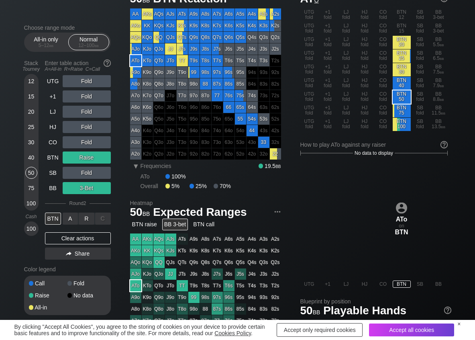
scroll to position [40, 0]
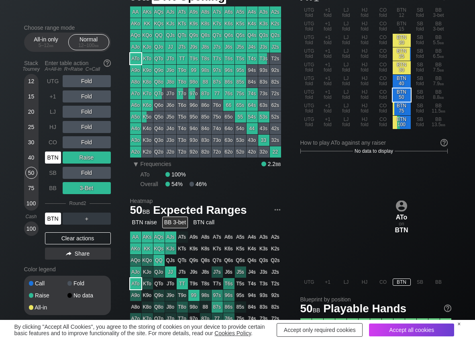
click at [59, 161] on div "BTN" at bounding box center [53, 157] width 16 height 12
